Goal: Transaction & Acquisition: Purchase product/service

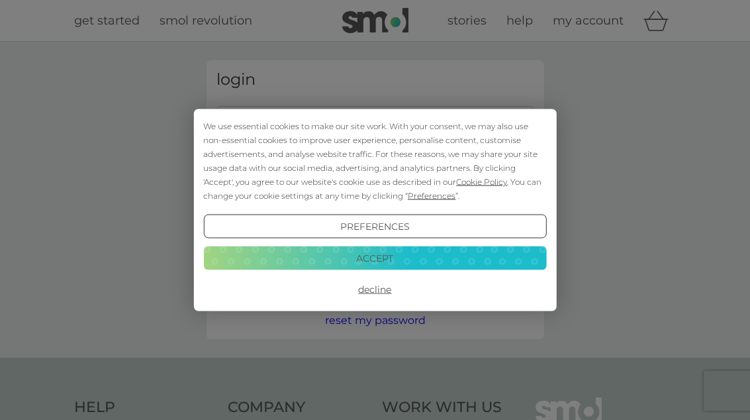
click at [441, 269] on button "Accept" at bounding box center [374, 258] width 343 height 24
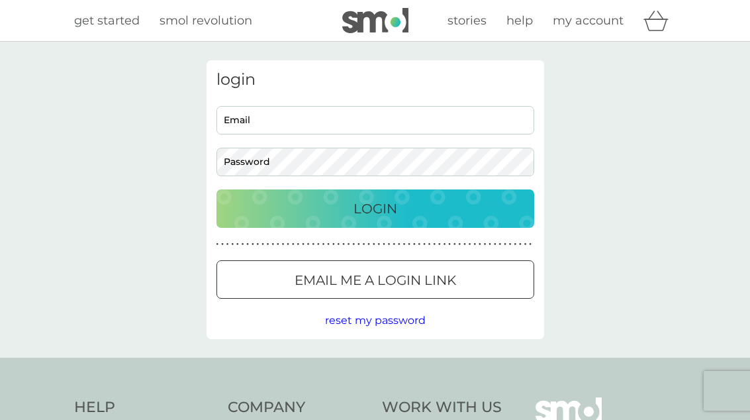
click at [389, 109] on input "Email" at bounding box center [375, 120] width 318 height 28
type input "jmb@bendell.uk.com"
click at [375, 208] on button "Login" at bounding box center [375, 208] width 318 height 38
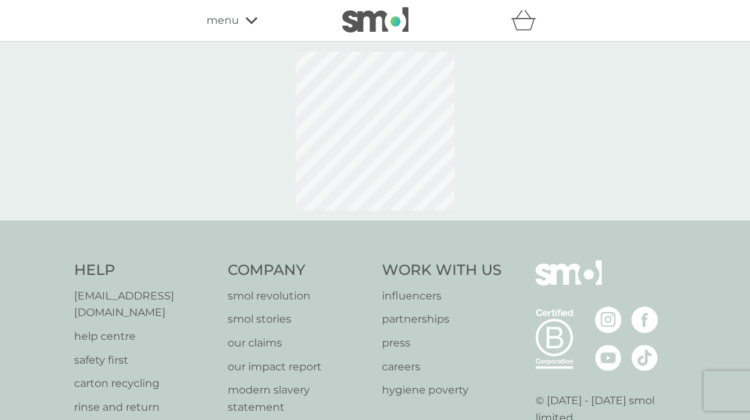
select select "112"
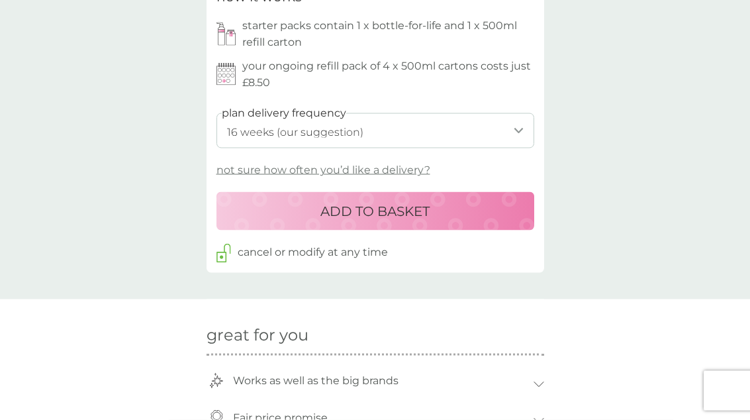
scroll to position [660, 0]
click at [379, 207] on p "ADD TO BASKET" at bounding box center [374, 210] width 109 height 21
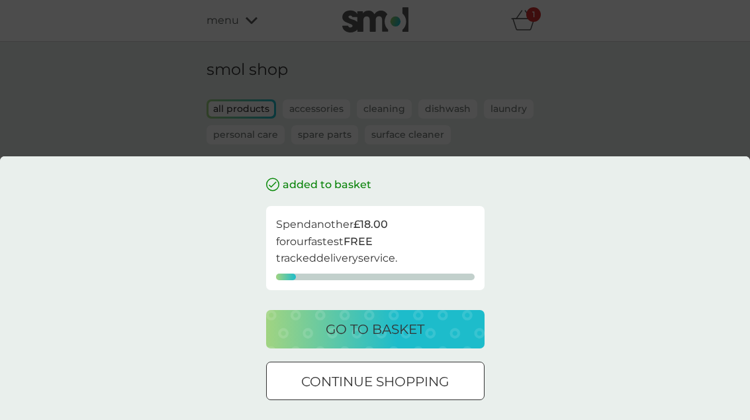
click at [391, 340] on p "go to basket" at bounding box center [375, 328] width 99 height 21
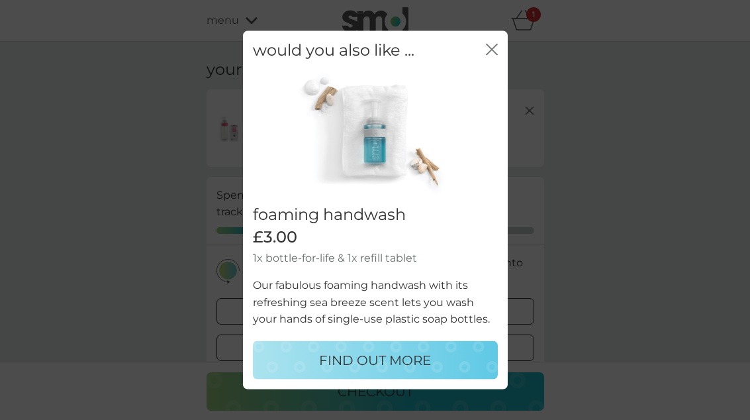
click at [495, 55] on icon "close" at bounding box center [494, 49] width 5 height 11
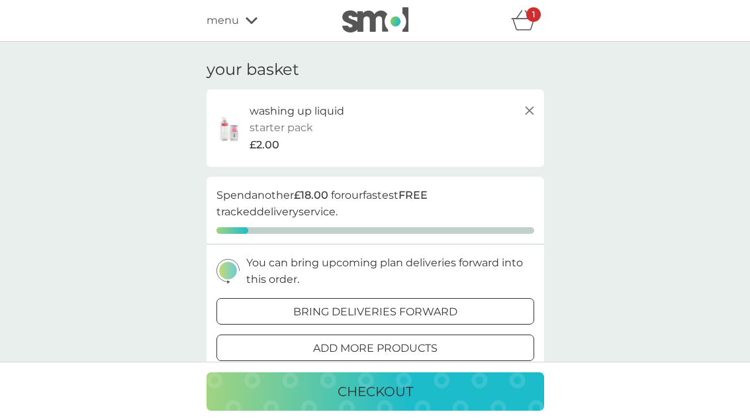
click at [229, 23] on span "menu" at bounding box center [223, 20] width 32 height 17
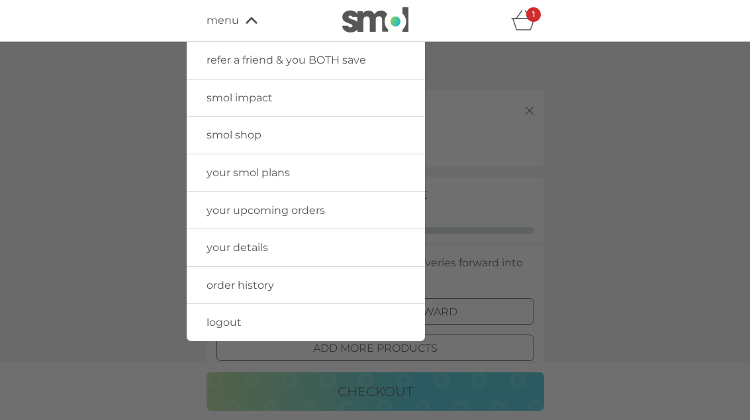
click at [303, 209] on span "your upcoming orders" at bounding box center [266, 210] width 119 height 13
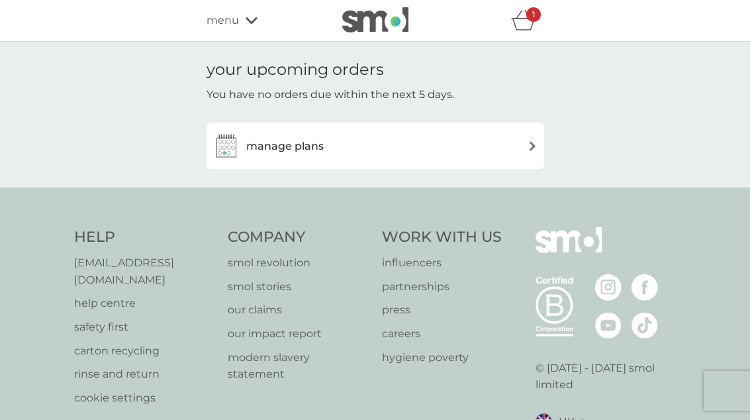
click at [343, 151] on div "manage plans" at bounding box center [375, 145] width 324 height 26
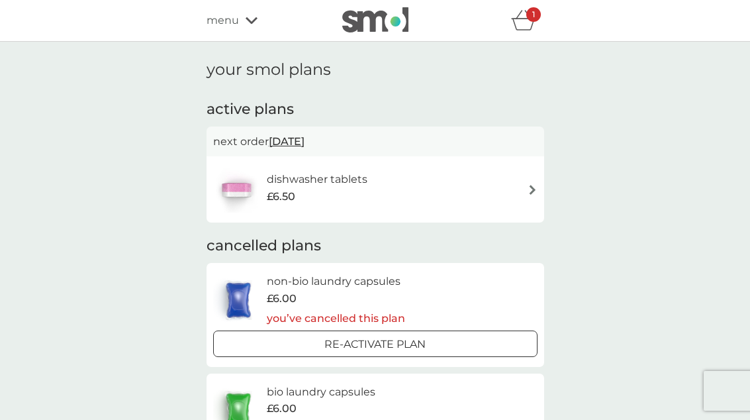
click at [528, 21] on div "1" at bounding box center [533, 14] width 15 height 15
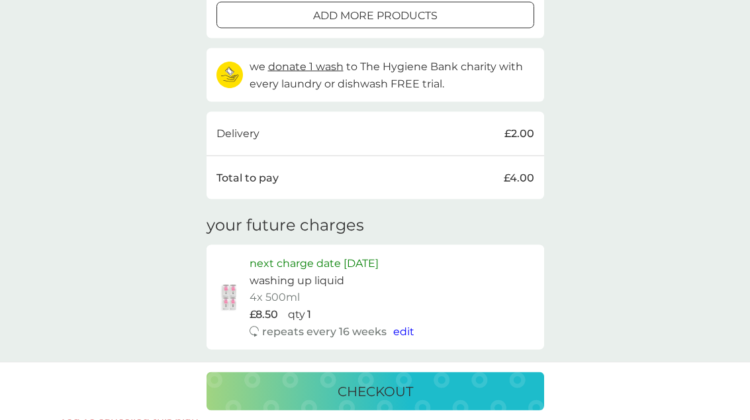
scroll to position [333, 0]
click at [402, 326] on span "edit" at bounding box center [403, 330] width 21 height 13
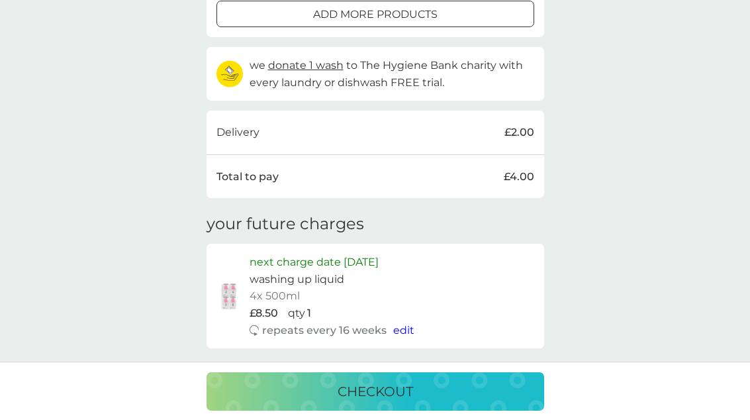
select select "112"
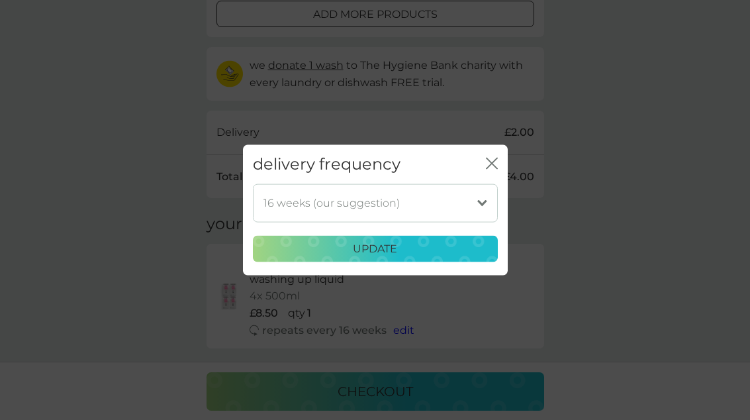
click at [595, 181] on div "delivery frequency close 1 week 2 weeks 3 weeks 4 weeks 5 weeks 6 weeks 7 weeks…" at bounding box center [375, 210] width 750 height 420
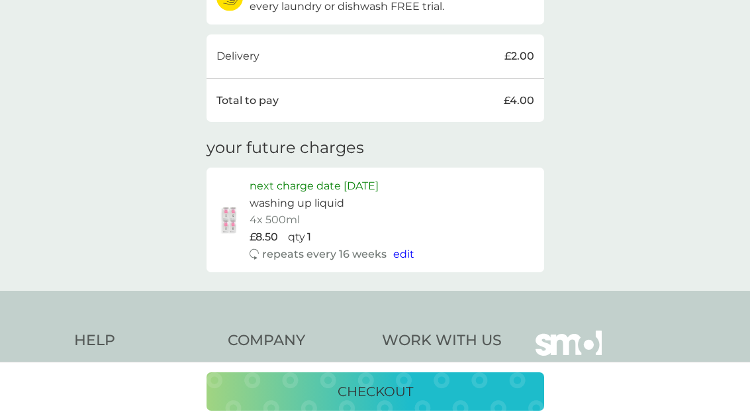
scroll to position [402, 0]
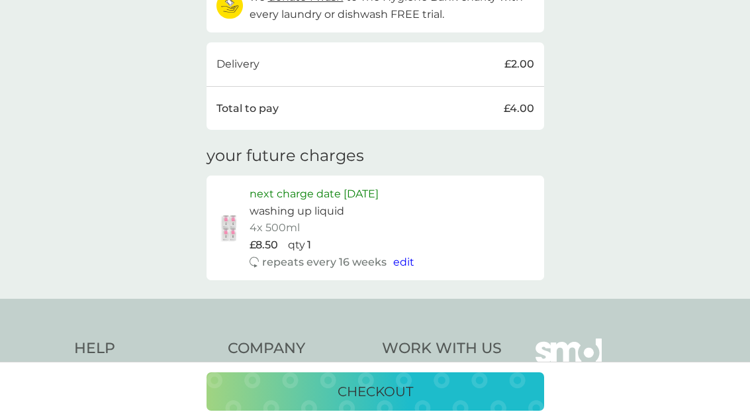
click at [379, 188] on p "next charge date [DATE]" at bounding box center [314, 193] width 129 height 17
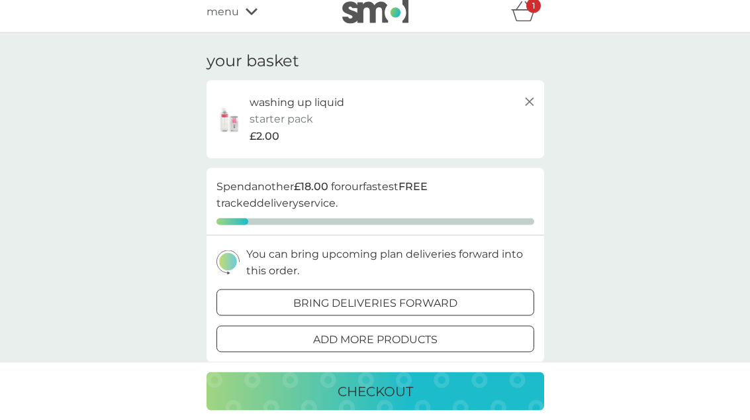
scroll to position [0, 0]
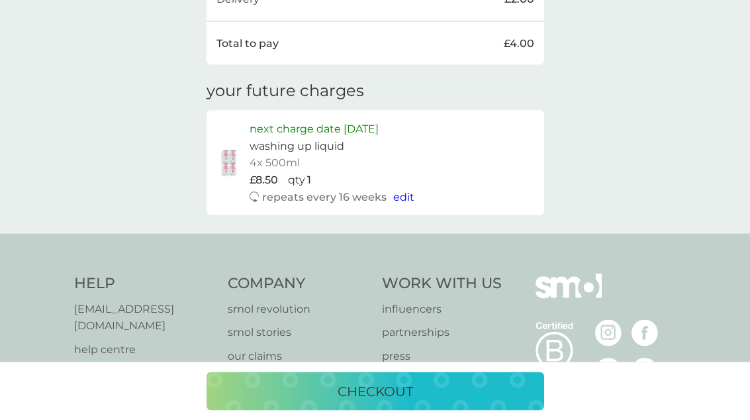
click at [395, 402] on p "checkout" at bounding box center [375, 391] width 75 height 21
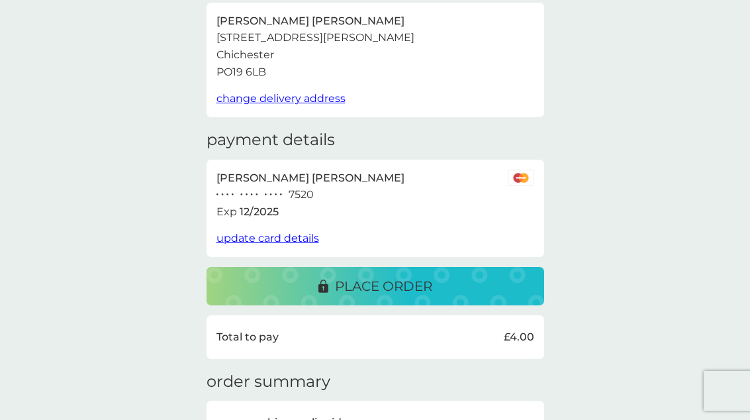
scroll to position [29, 0]
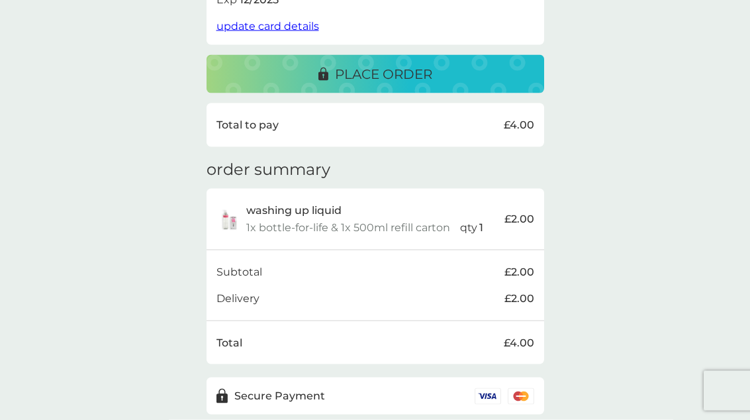
click at [420, 73] on p "place order" at bounding box center [383, 74] width 97 height 21
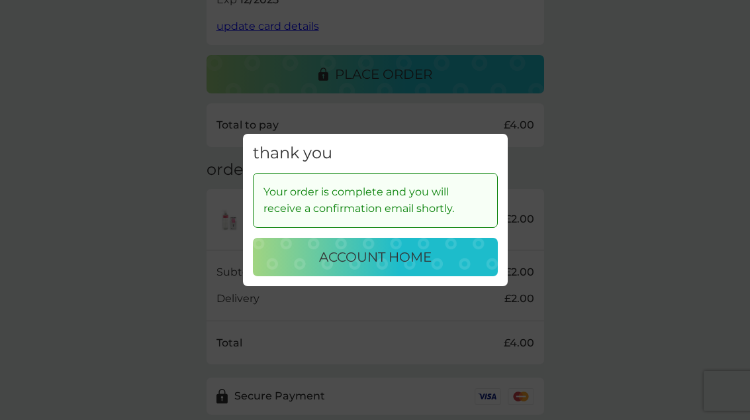
click at [434, 266] on button "account home" at bounding box center [375, 257] width 245 height 38
